Goal: Task Accomplishment & Management: Complete application form

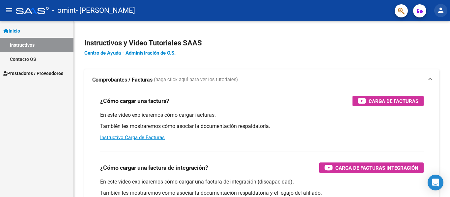
click at [441, 9] on mat-icon "person" at bounding box center [441, 10] width 8 height 8
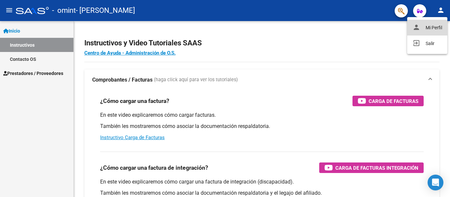
click at [427, 27] on button "person Mi Perfil" at bounding box center [427, 28] width 40 height 16
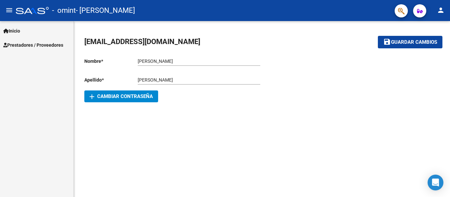
click at [18, 31] on span "Inicio" at bounding box center [11, 30] width 17 height 7
click at [27, 42] on span "Prestadores / Proveedores" at bounding box center [33, 45] width 60 height 7
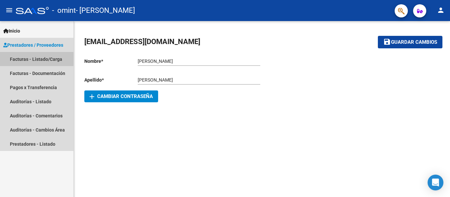
click at [20, 59] on link "Facturas - Listado/Carga" at bounding box center [36, 59] width 73 height 14
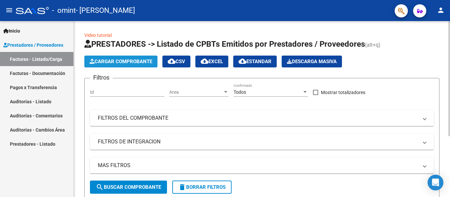
click at [125, 61] on span "Cargar Comprobante" at bounding box center [121, 62] width 63 height 6
drag, startPoint x: 448, startPoint y: 84, endPoint x: 448, endPoint y: 94, distance: 9.6
click at [448, 94] on div "Video tutorial PRESTADORES -> Listado de CPBTs Emitidos por Prestadores / Prove…" at bounding box center [262, 153] width 376 height 264
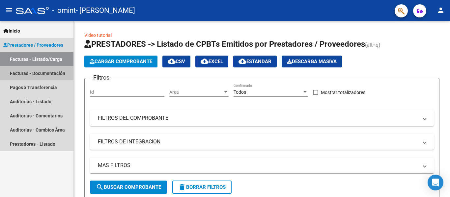
click at [49, 74] on link "Facturas - Documentación" at bounding box center [36, 73] width 73 height 14
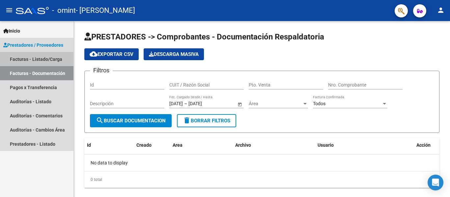
click at [43, 58] on link "Facturas - Listado/Carga" at bounding box center [36, 59] width 73 height 14
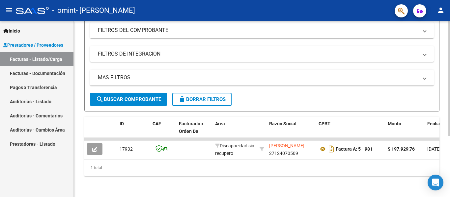
scroll to position [91, 0]
click at [449, 150] on div at bounding box center [450, 139] width 2 height 115
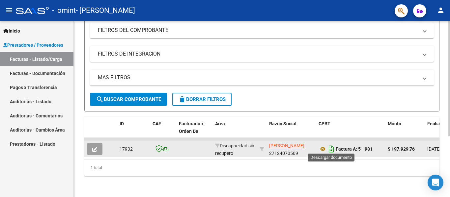
click at [330, 146] on icon "Descargar documento" at bounding box center [331, 149] width 9 height 11
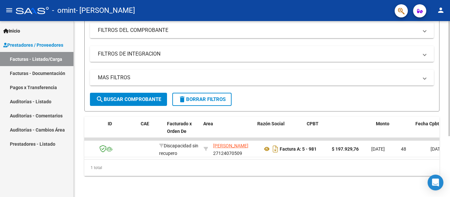
scroll to position [0, 0]
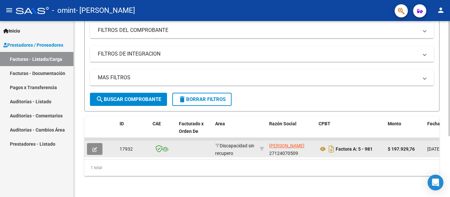
click at [97, 147] on icon "button" at bounding box center [94, 149] width 5 height 5
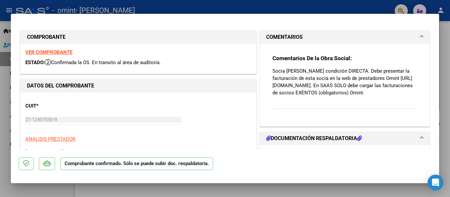
type input "$ 0,00"
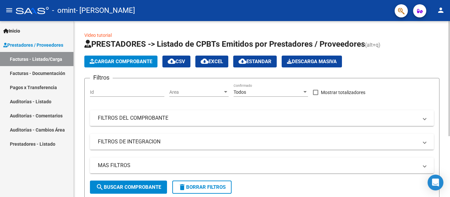
click at [447, 31] on div "Video tutorial PRESTADORES -> Listado de CPBTs Emitidos por Prestadores / Prove…" at bounding box center [263, 153] width 378 height 264
click at [126, 59] on span "Cargar Comprobante" at bounding box center [121, 62] width 63 height 6
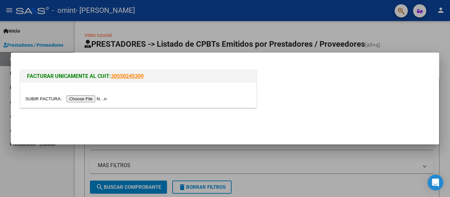
click at [97, 100] on input "file" at bounding box center [66, 99] width 83 height 7
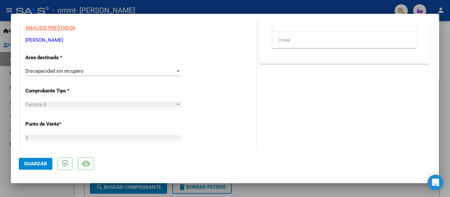
scroll to position [140, 0]
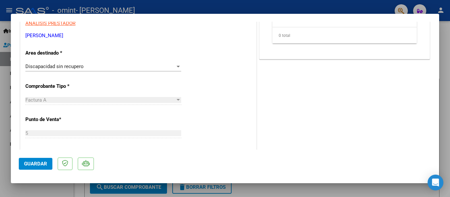
click at [177, 66] on div at bounding box center [178, 67] width 3 height 2
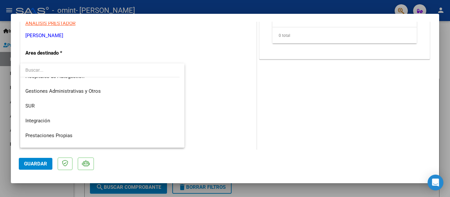
scroll to position [0, 0]
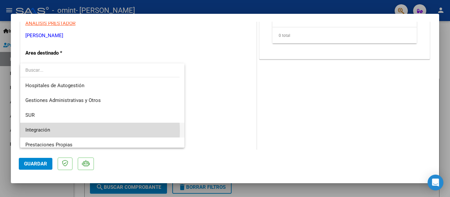
click at [64, 131] on span "Integración" at bounding box center [102, 130] width 154 height 15
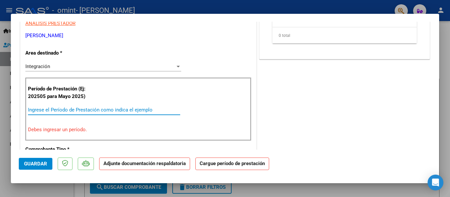
click at [113, 110] on input "Ingrese el Período de Prestación como indica el ejemplo" at bounding box center [104, 110] width 152 height 6
type input "0"
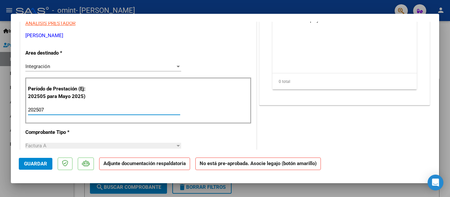
type input "202507"
click at [294, 119] on div "COMENTARIOS Comentarios del Prestador / Gerenciador: PREAPROBACIÓN PARA INTEGRA…" at bounding box center [344, 171] width 173 height 565
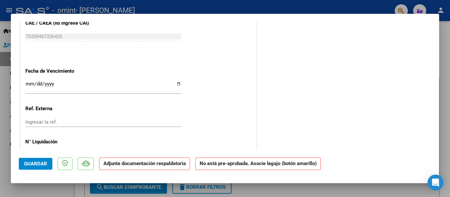
scroll to position [444, 0]
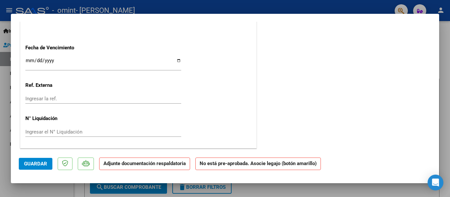
click at [44, 161] on button "Guardar" at bounding box center [36, 164] width 34 height 12
click at [167, 168] on p "Adjunte documentación respaldatoria" at bounding box center [144, 164] width 91 height 13
type input "$ 0,00"
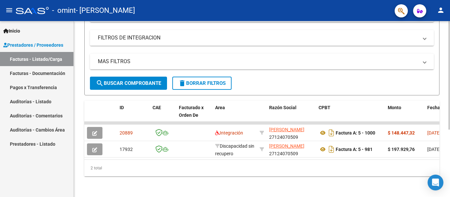
scroll to position [110, 0]
click at [450, 170] on div at bounding box center [450, 143] width 2 height 109
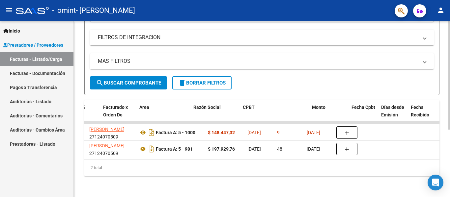
scroll to position [0, 0]
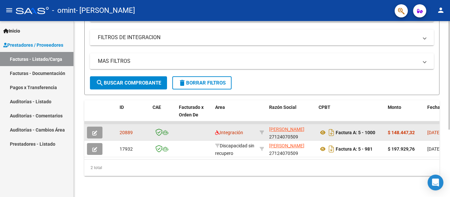
click at [95, 131] on icon "button" at bounding box center [94, 133] width 5 height 5
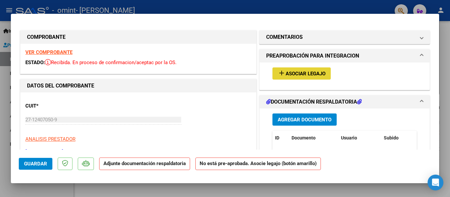
click at [304, 72] on span "Asociar Legajo" at bounding box center [306, 74] width 40 height 6
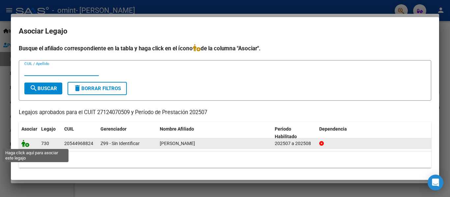
click at [27, 145] on icon at bounding box center [25, 143] width 8 height 7
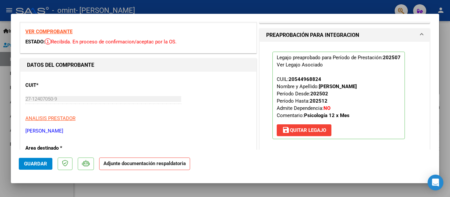
scroll to position [22, 0]
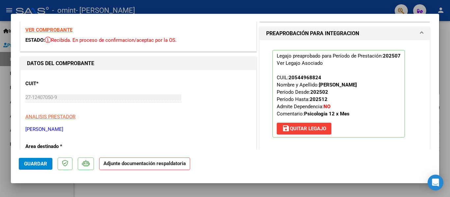
click at [144, 165] on strong "Adjunte documentación respaldatoria" at bounding box center [144, 164] width 82 height 6
click at [146, 165] on strong "Adjunte documentación respaldatoria" at bounding box center [144, 164] width 82 height 6
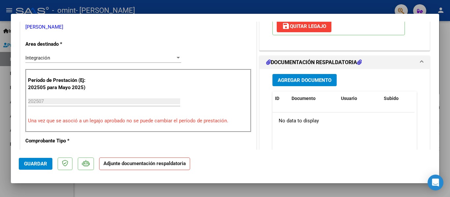
scroll to position [127, 0]
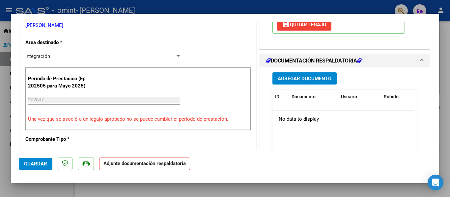
click at [299, 81] on span "Agregar Documento" at bounding box center [305, 79] width 54 height 6
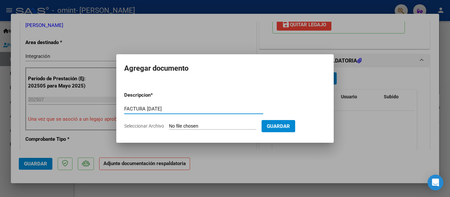
type input "FACTURA JULIO 25"
click at [248, 126] on input "Seleccionar Archivo" at bounding box center [212, 127] width 87 height 6
type input "C:\fakepath\27124070509_001_00005_00001000.pdf"
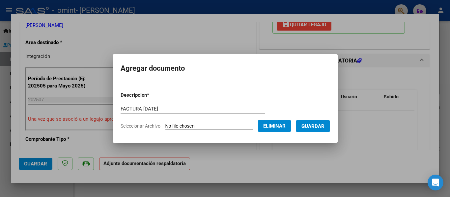
click at [322, 128] on span "Guardar" at bounding box center [313, 127] width 23 height 6
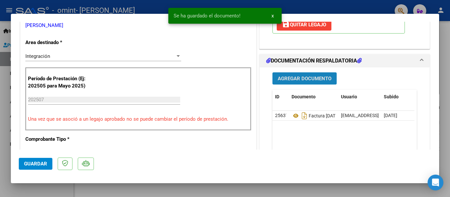
click at [312, 77] on span "Agregar Documento" at bounding box center [305, 79] width 54 height 6
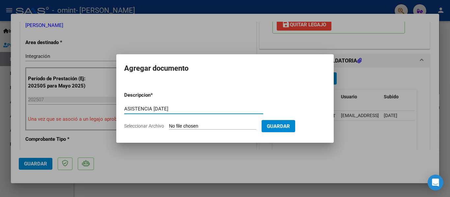
type input "ASISTENCIA JUL 25"
click at [187, 125] on input "Seleccionar Archivo" at bounding box center [212, 127] width 87 height 6
type input "C:\fakepath\asistencia julio firmada.jpeg"
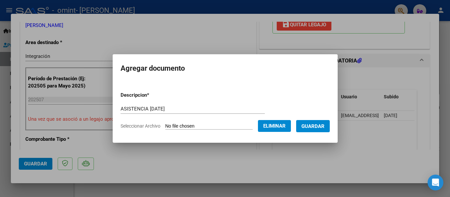
click at [324, 125] on span "Guardar" at bounding box center [313, 127] width 23 height 6
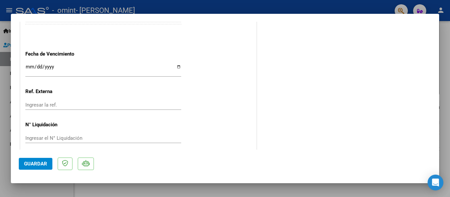
scroll to position [437, 0]
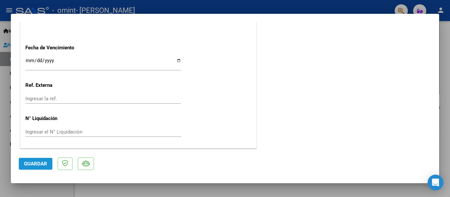
click at [39, 162] on span "Guardar" at bounding box center [35, 164] width 23 height 6
click at [43, 163] on span "Guardar" at bounding box center [35, 164] width 23 height 6
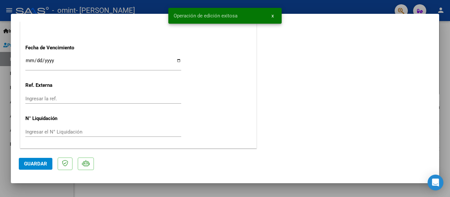
type input "$ 0,00"
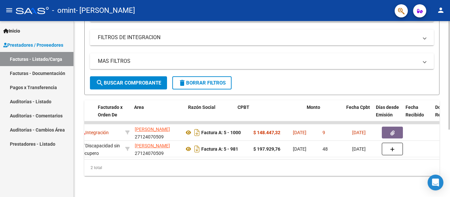
scroll to position [0, 0]
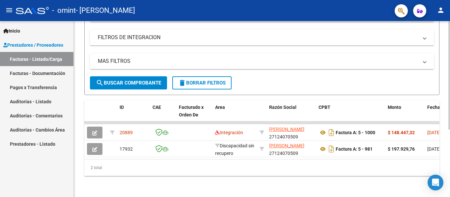
click at [142, 80] on span "search Buscar Comprobante" at bounding box center [128, 83] width 65 height 6
click at [140, 80] on span "search Buscar Comprobante" at bounding box center [128, 83] width 65 height 6
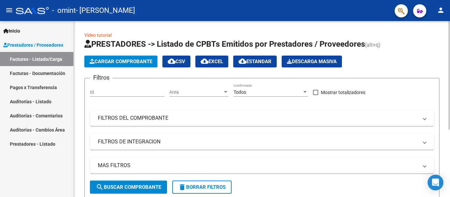
click at [450, 33] on div at bounding box center [450, 75] width 2 height 109
click at [139, 56] on button "Cargar Comprobante" at bounding box center [120, 62] width 73 height 12
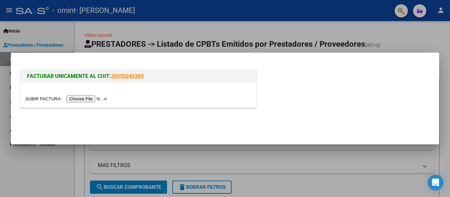
click at [96, 98] on input "file" at bounding box center [66, 99] width 83 height 7
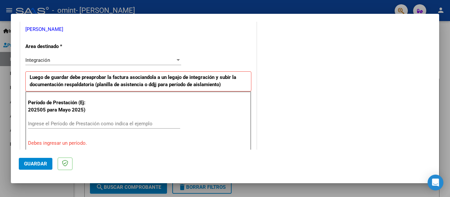
scroll to position [139, 0]
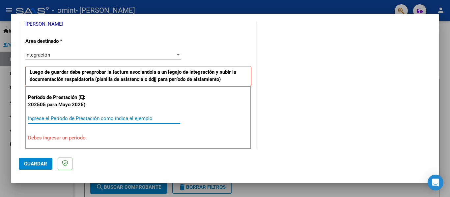
click at [85, 118] on input "Ingrese el Período de Prestación como indica el ejemplo" at bounding box center [104, 119] width 152 height 6
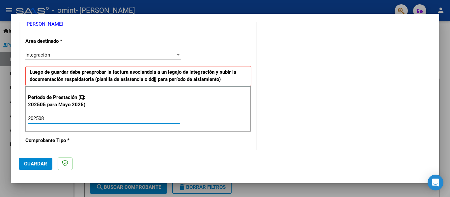
type input "202508"
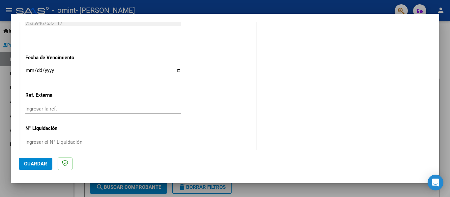
scroll to position [452, 0]
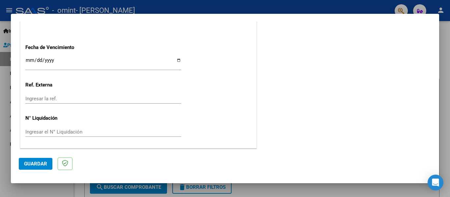
click at [31, 164] on span "Guardar" at bounding box center [35, 164] width 23 height 6
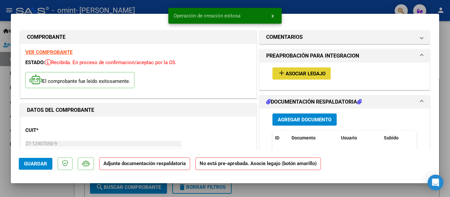
click at [308, 72] on span "Asociar Legajo" at bounding box center [306, 74] width 40 height 6
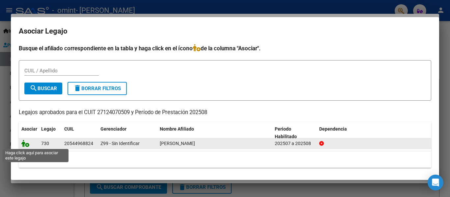
click at [26, 145] on icon at bounding box center [25, 143] width 8 height 7
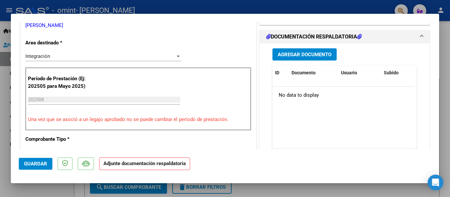
scroll to position [152, 0]
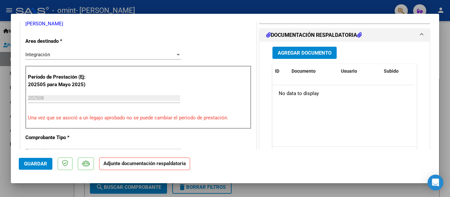
click at [310, 52] on span "Agregar Documento" at bounding box center [305, 53] width 54 height 6
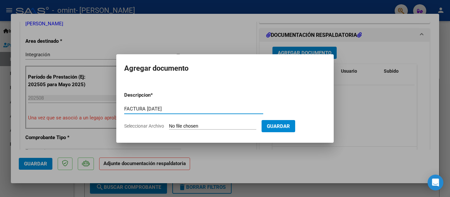
type input "FACTURA AGOSTO 25"
click at [181, 127] on input "Seleccionar Archivo" at bounding box center [212, 127] width 87 height 6
type input "C:\fakepath\27124070509_001_00005_00001001.pdf"
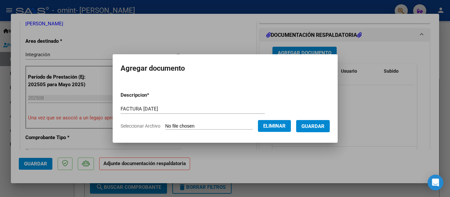
click at [322, 124] on span "Guardar" at bounding box center [313, 127] width 23 height 6
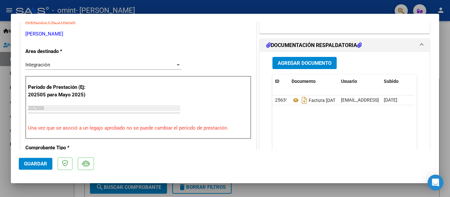
scroll to position [139, 0]
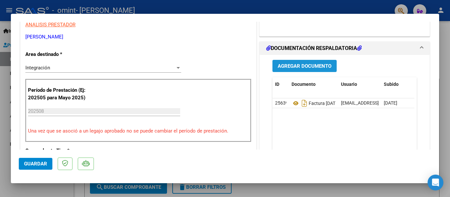
click at [315, 68] on span "Agregar Documento" at bounding box center [305, 66] width 54 height 6
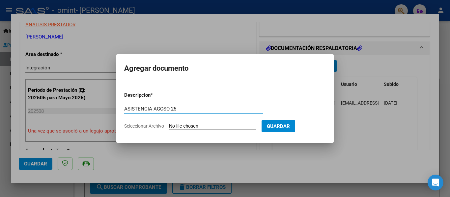
type input "ASISTENCIA AGOSO 25"
click at [243, 124] on input "Seleccionar Archivo" at bounding box center [212, 127] width 87 height 6
type input "C:\fakepath\asistencia agosto firmada.jpeg"
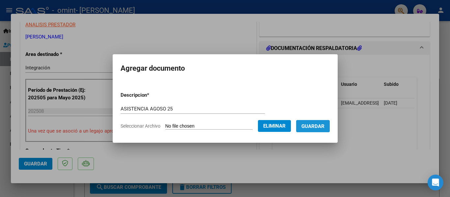
click at [321, 127] on span "Guardar" at bounding box center [313, 127] width 23 height 6
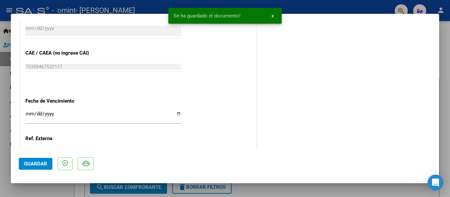
scroll to position [462, 0]
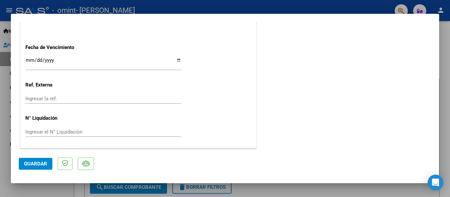
click at [40, 163] on span "Guardar" at bounding box center [35, 164] width 23 height 6
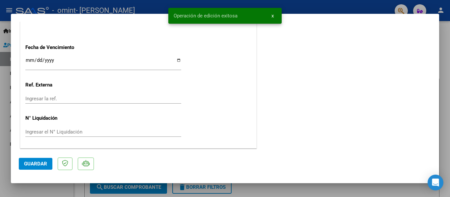
type input "$ 0,00"
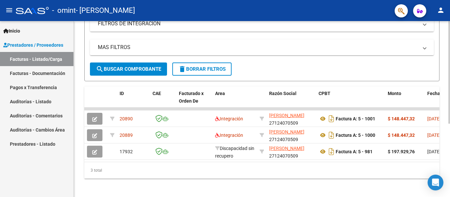
scroll to position [126, 0]
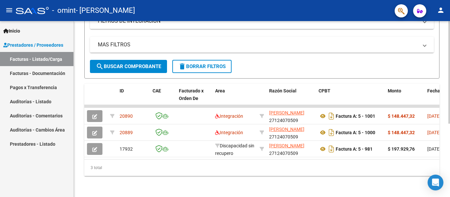
click at [450, 141] on div at bounding box center [450, 146] width 2 height 103
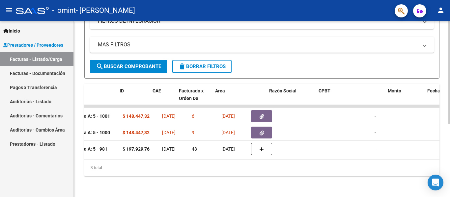
scroll to position [0, 0]
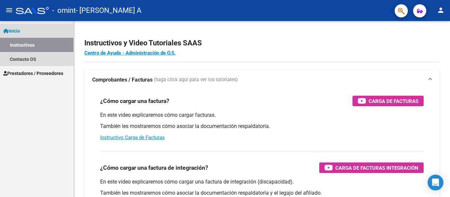
click at [20, 29] on span "Inicio" at bounding box center [11, 30] width 17 height 7
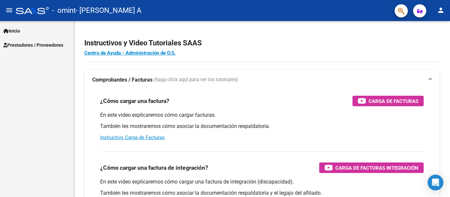
click at [27, 45] on span "Prestadores / Proveedores" at bounding box center [33, 45] width 60 height 7
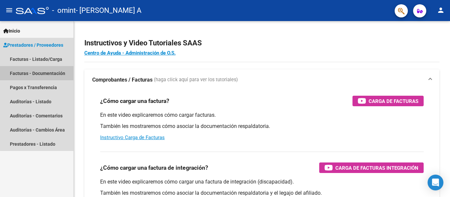
click at [39, 73] on link "Facturas - Documentación" at bounding box center [36, 73] width 73 height 14
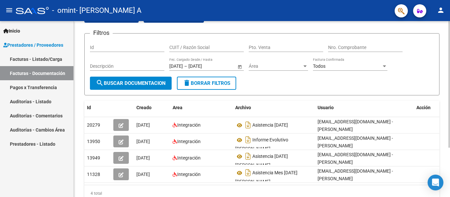
scroll to position [69, 0]
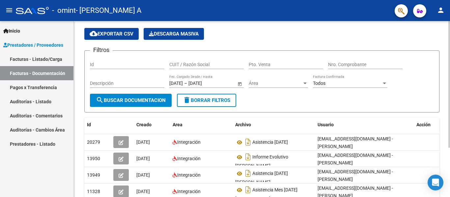
click at [450, 84] on div at bounding box center [450, 100] width 2 height 127
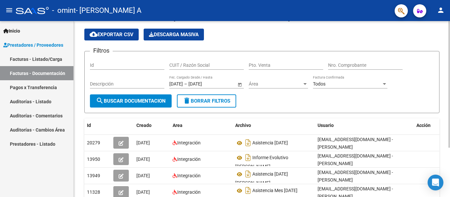
scroll to position [0, 0]
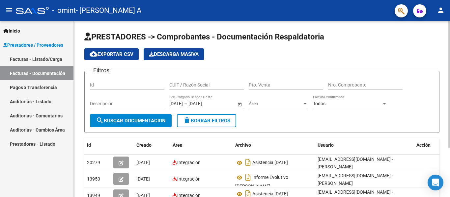
click at [447, 32] on div "PRESTADORES -> Comprobantes - Documentación Respaldatoria cloud_download Export…" at bounding box center [263, 141] width 378 height 240
click at [24, 59] on link "Facturas - Listado/Carga" at bounding box center [36, 59] width 73 height 14
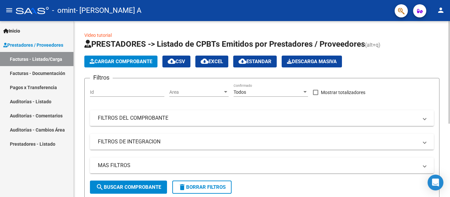
click at [128, 63] on span "Cargar Comprobante" at bounding box center [121, 62] width 63 height 6
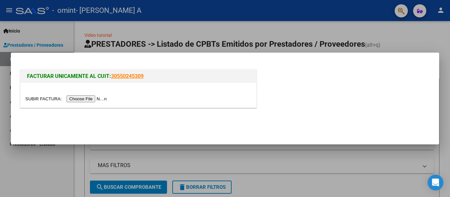
click at [97, 99] on input "file" at bounding box center [66, 99] width 83 height 7
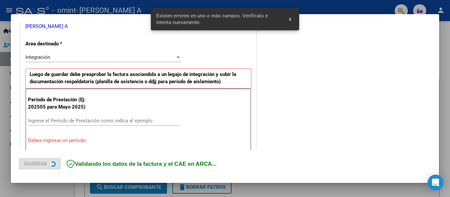
scroll to position [153, 0]
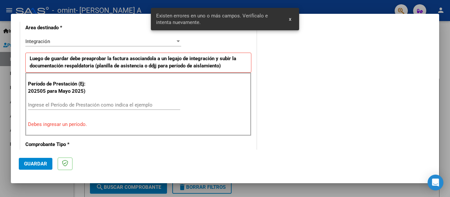
click at [63, 107] on input "Ingrese el Período de Prestación como indica el ejemplo" at bounding box center [104, 105] width 152 height 6
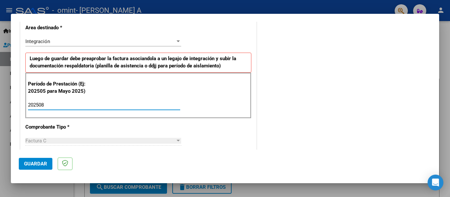
type input "202508"
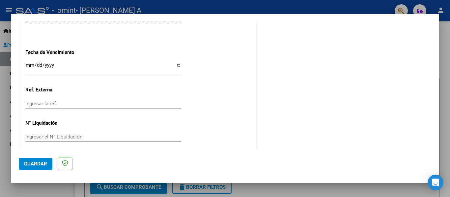
scroll to position [452, 0]
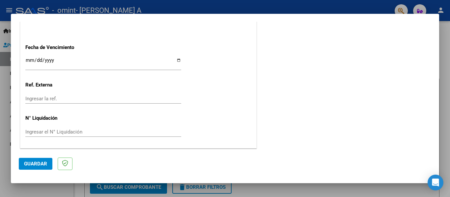
click at [43, 162] on span "Guardar" at bounding box center [35, 164] width 23 height 6
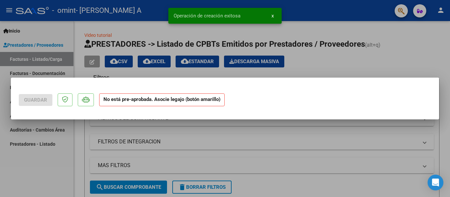
scroll to position [0, 0]
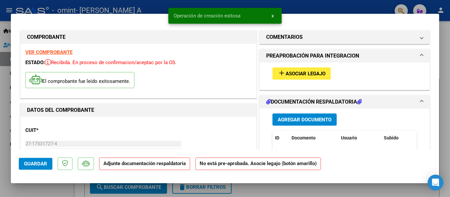
click at [305, 74] on span "Asociar Legajo" at bounding box center [306, 74] width 40 height 6
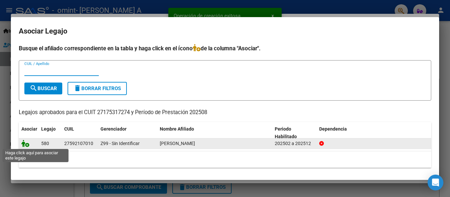
click at [28, 144] on icon at bounding box center [25, 143] width 8 height 7
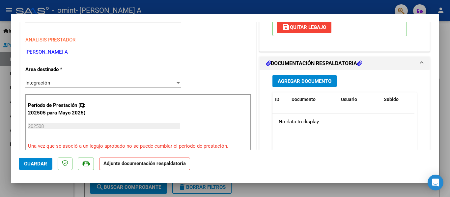
scroll to position [132, 0]
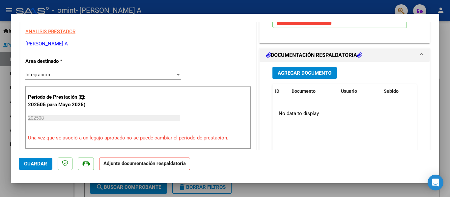
click at [303, 76] on span "Agregar Documento" at bounding box center [305, 73] width 54 height 6
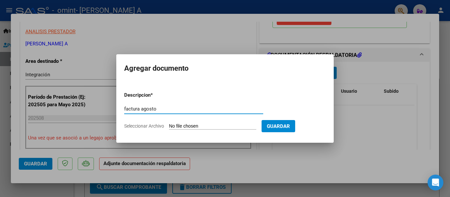
type input "factura agosto"
click at [238, 125] on input "Seleccionar Archivo" at bounding box center [212, 127] width 87 height 6
type input "C:\fakepath\27175317274_011_00005_00000522.pdf"
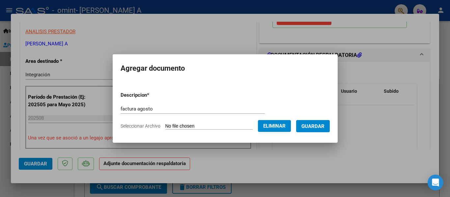
click at [318, 130] on button "Guardar" at bounding box center [313, 126] width 34 height 12
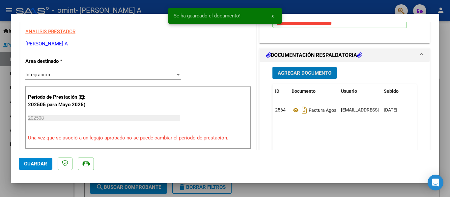
click at [306, 69] on button "Agregar Documento" at bounding box center [305, 73] width 64 height 12
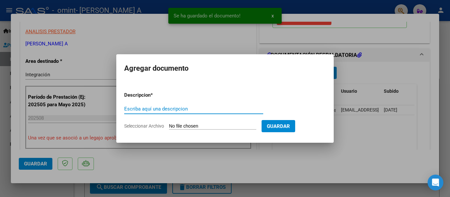
click at [174, 108] on input "Escriba aquí una descripcion" at bounding box center [193, 109] width 139 height 6
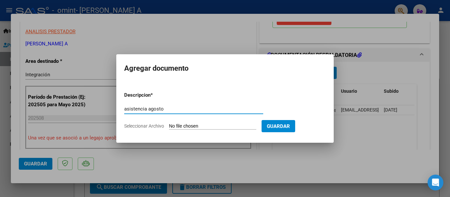
type input "asistencia agosto"
click at [188, 125] on input "Seleccionar Archivo" at bounding box center [212, 127] width 87 height 6
type input "C:\fakepath\ASISTENCIA FIRMADA [PERSON_NAME].pdf"
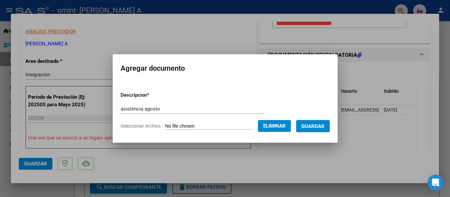
click at [323, 128] on span "Guardar" at bounding box center [313, 127] width 23 height 6
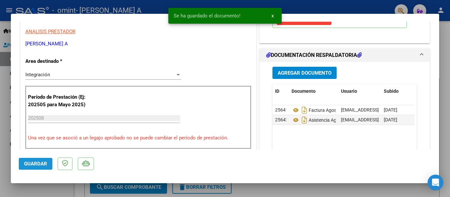
click at [40, 162] on span "Guardar" at bounding box center [35, 164] width 23 height 6
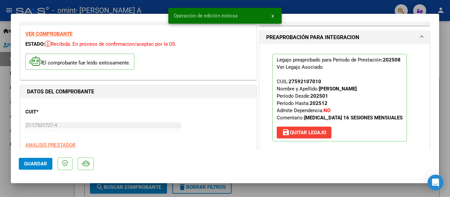
scroll to position [0, 0]
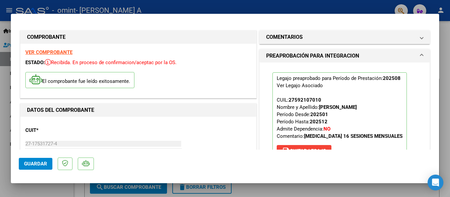
type input "$ 0,00"
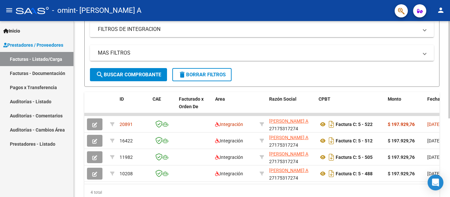
scroll to position [143, 0]
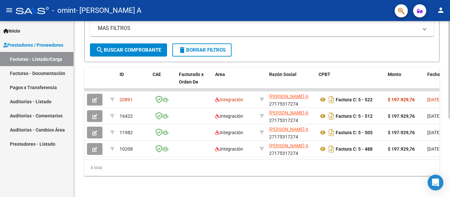
click at [450, 143] on div at bounding box center [450, 149] width 2 height 98
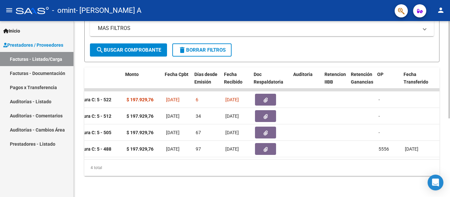
scroll to position [0, 263]
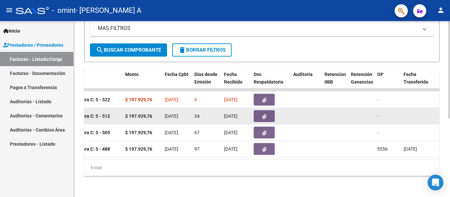
click at [266, 114] on icon "button" at bounding box center [264, 116] width 4 height 5
